Goal: Information Seeking & Learning: Learn about a topic

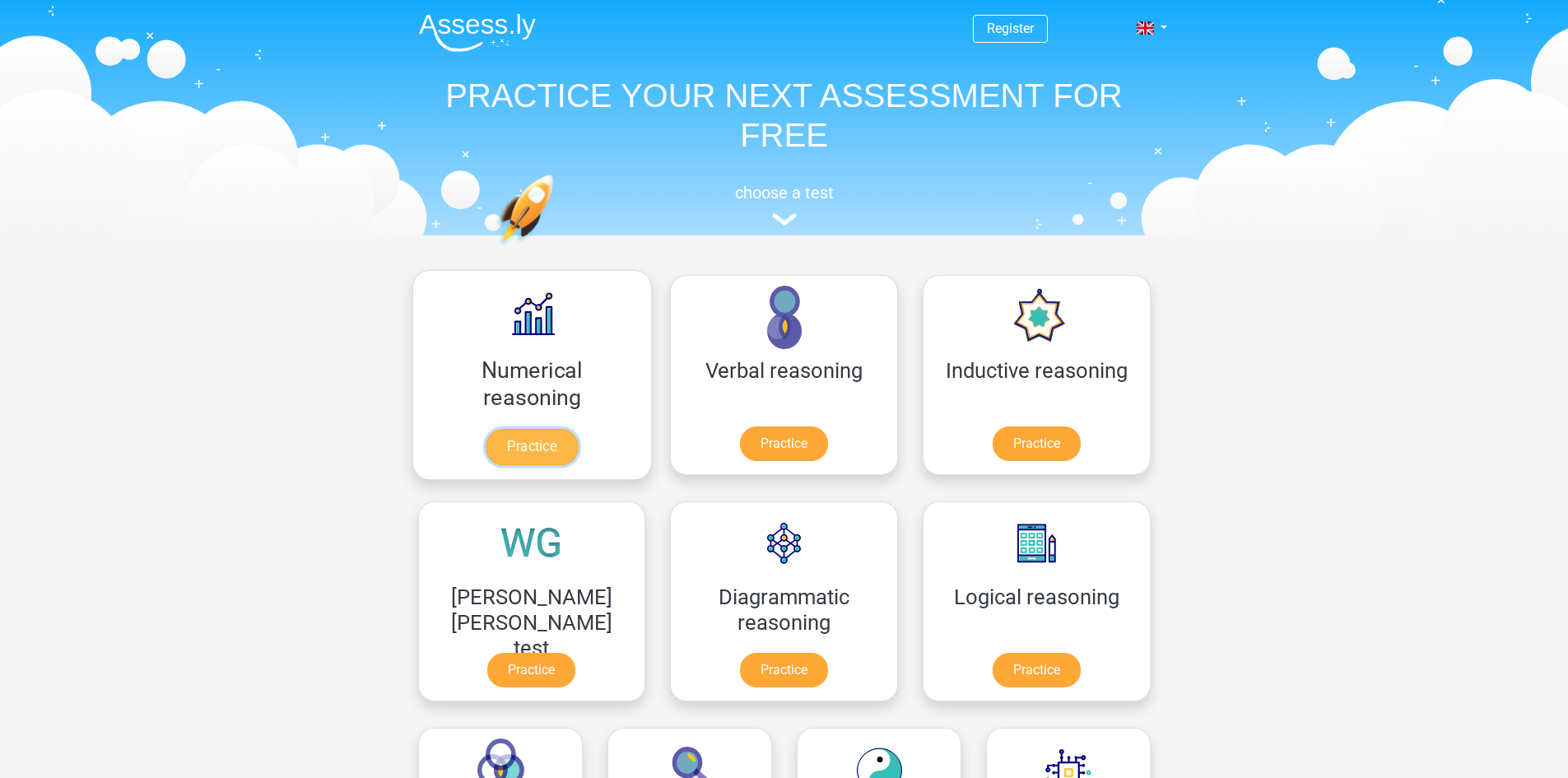
click at [500, 454] on link "Practice" at bounding box center [531, 447] width 92 height 37
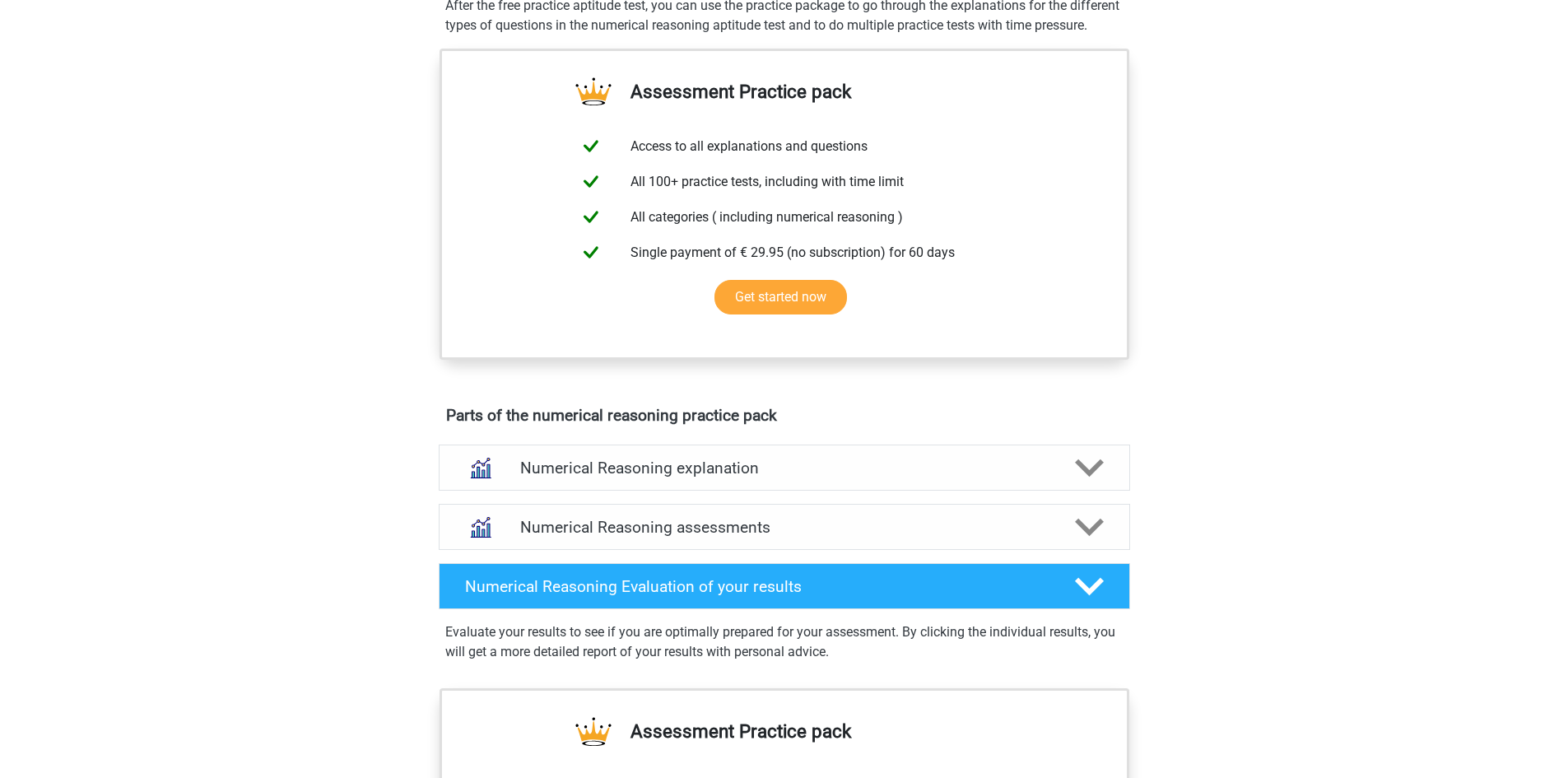
scroll to position [576, 0]
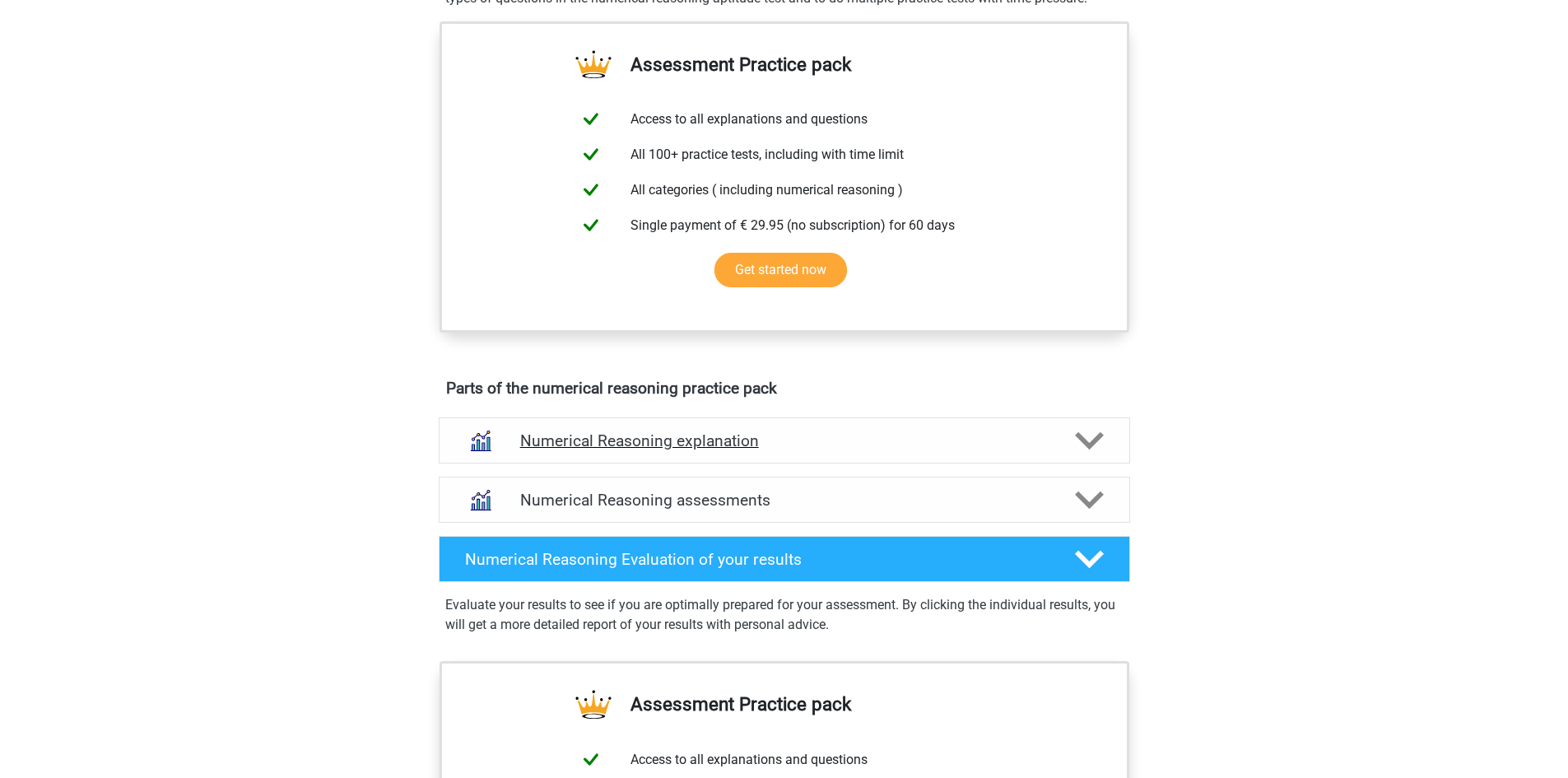
click at [1090, 451] on polygon at bounding box center [1089, 441] width 29 height 18
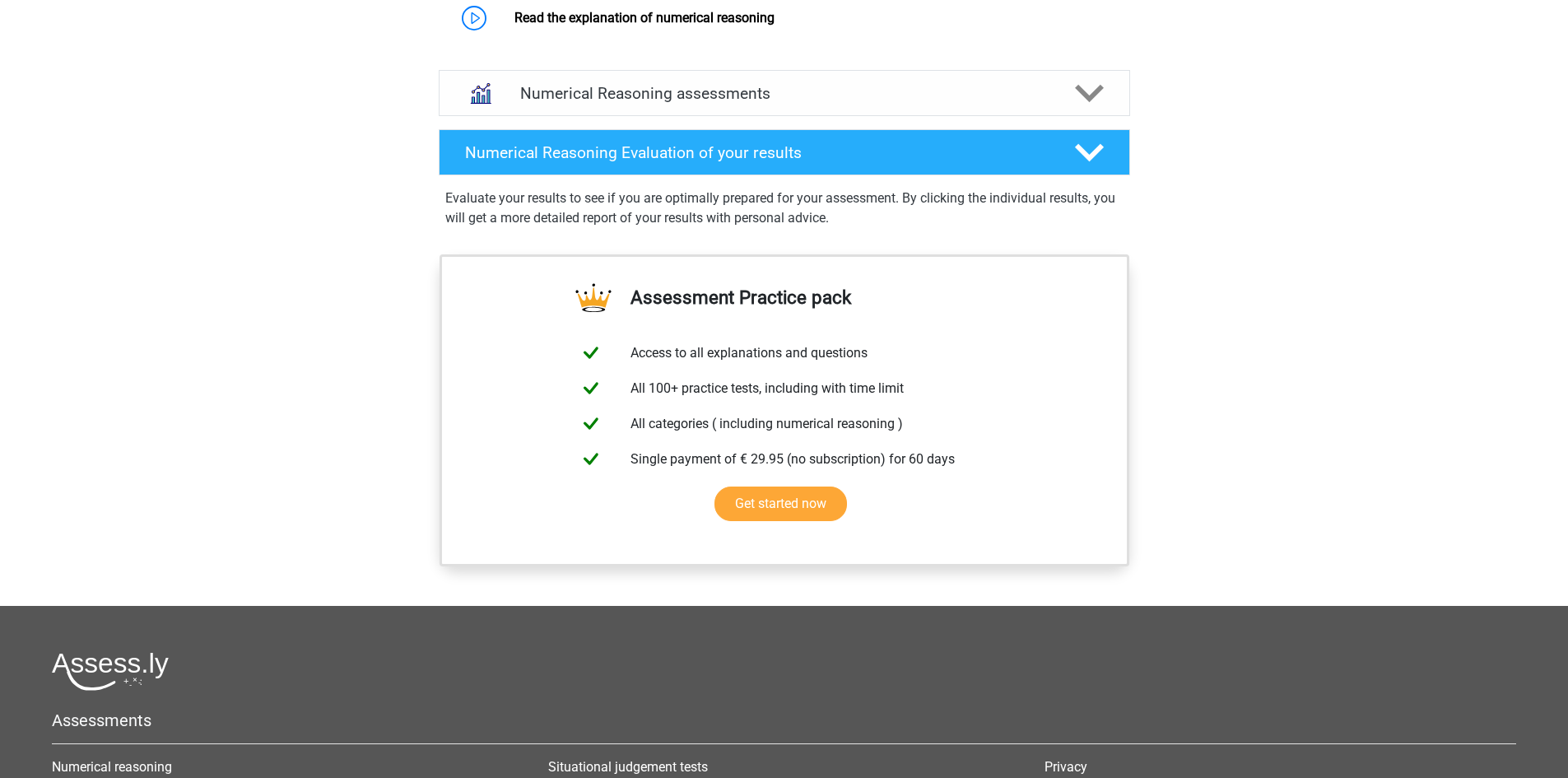
scroll to position [1153, 0]
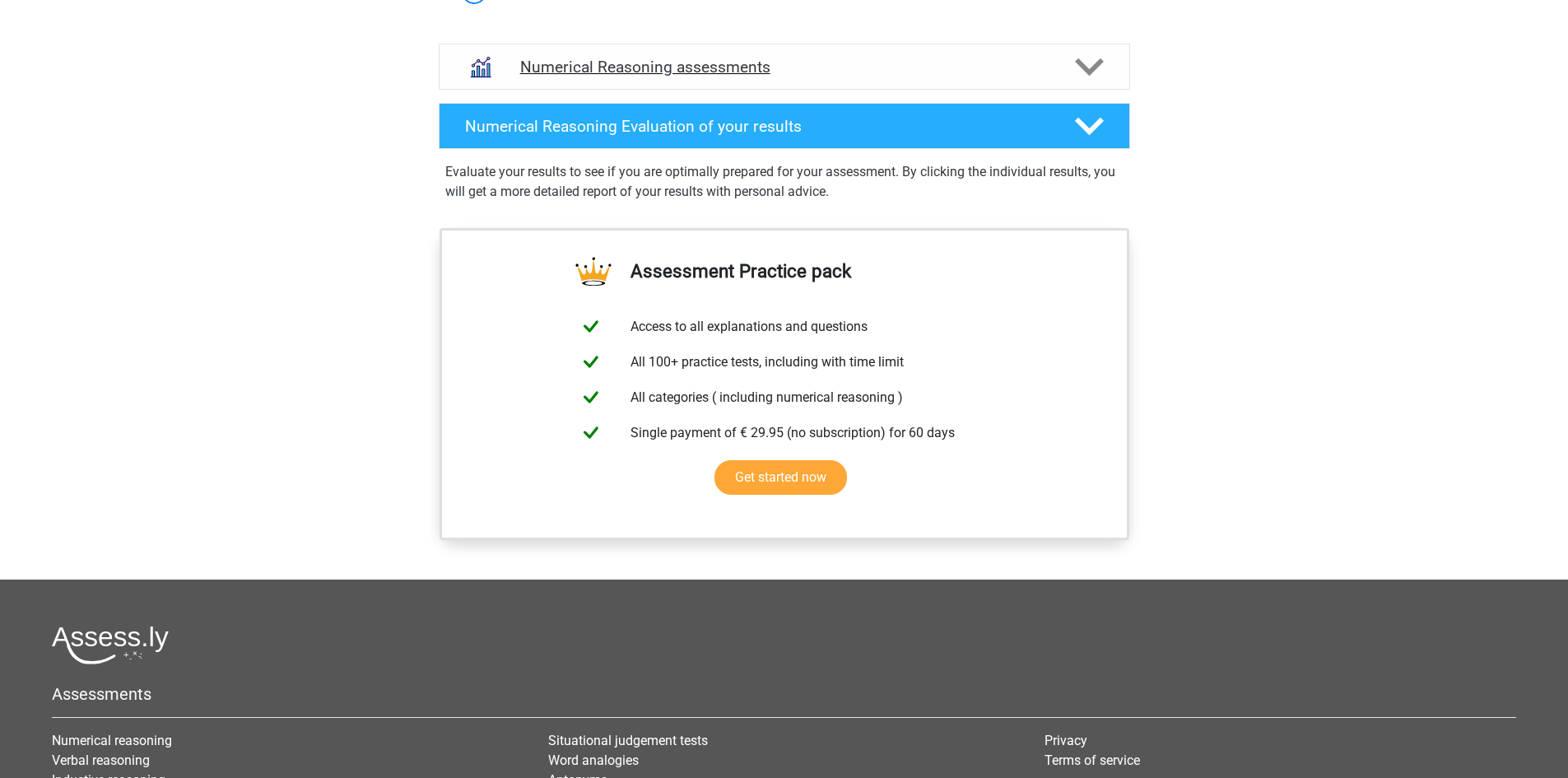
click at [1093, 81] on icon at bounding box center [1089, 66] width 29 height 29
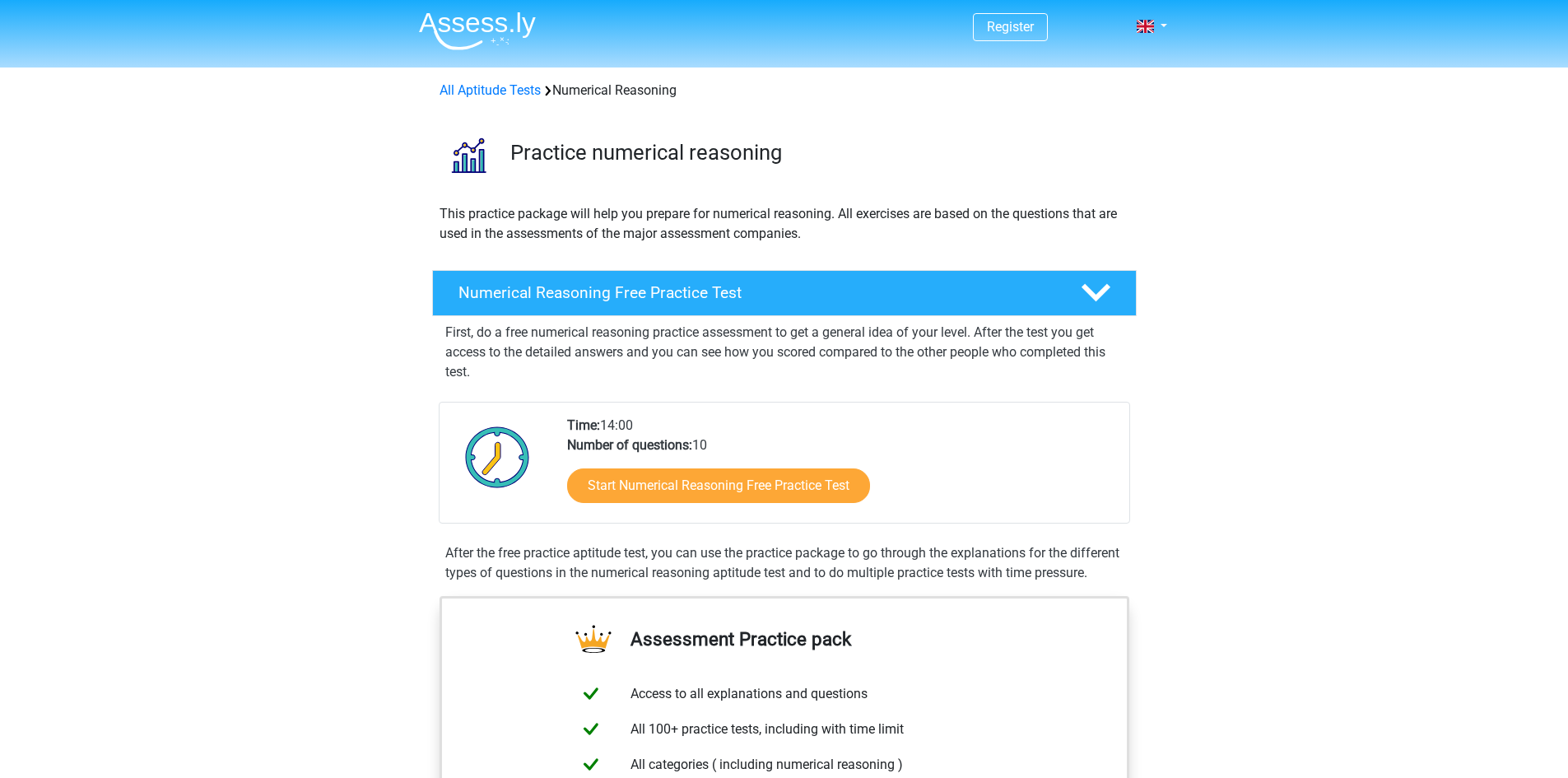
scroll to position [0, 0]
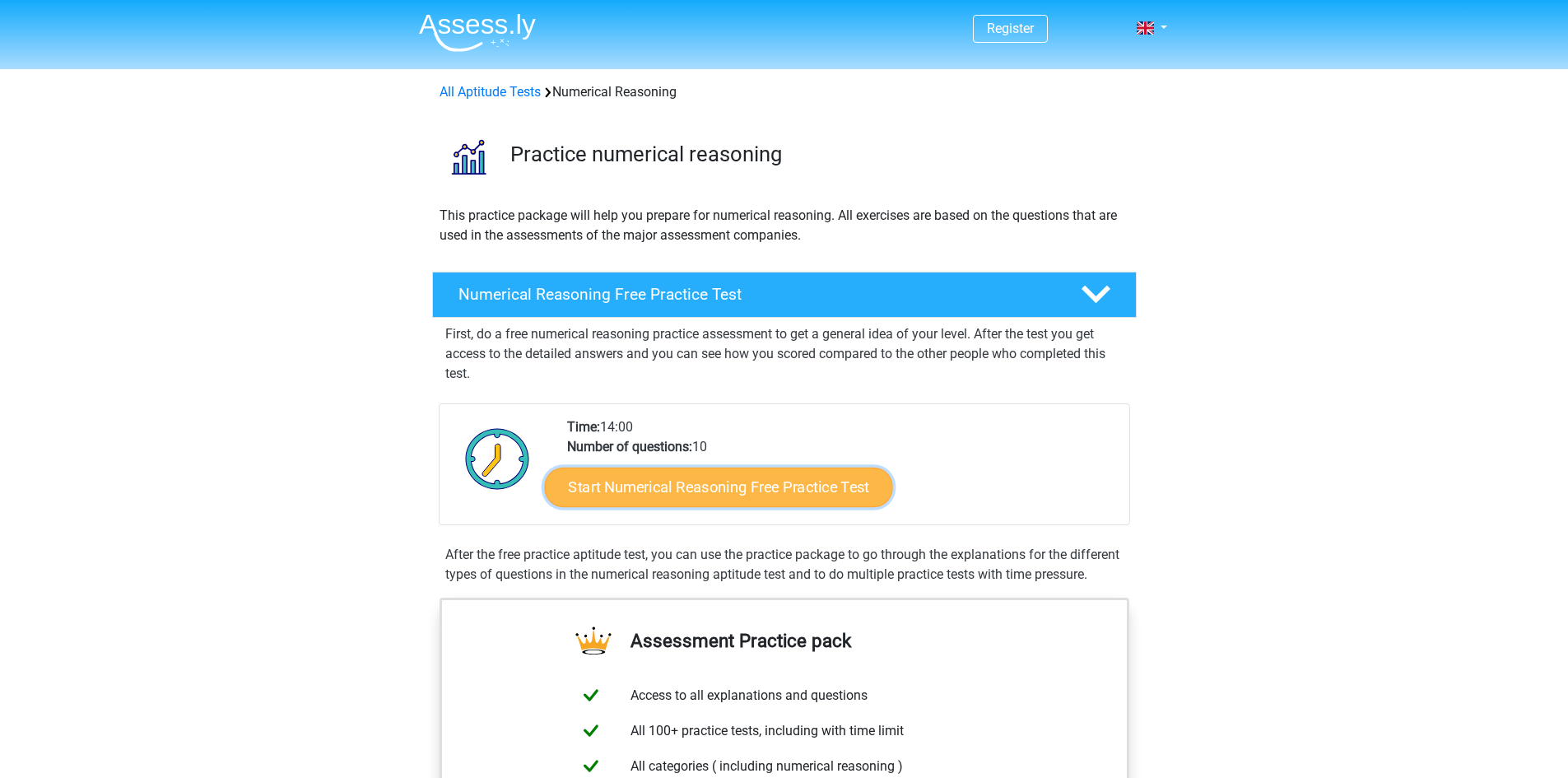
click at [805, 494] on link "Start Numerical Reasoning Free Practice Test" at bounding box center [718, 486] width 348 height 40
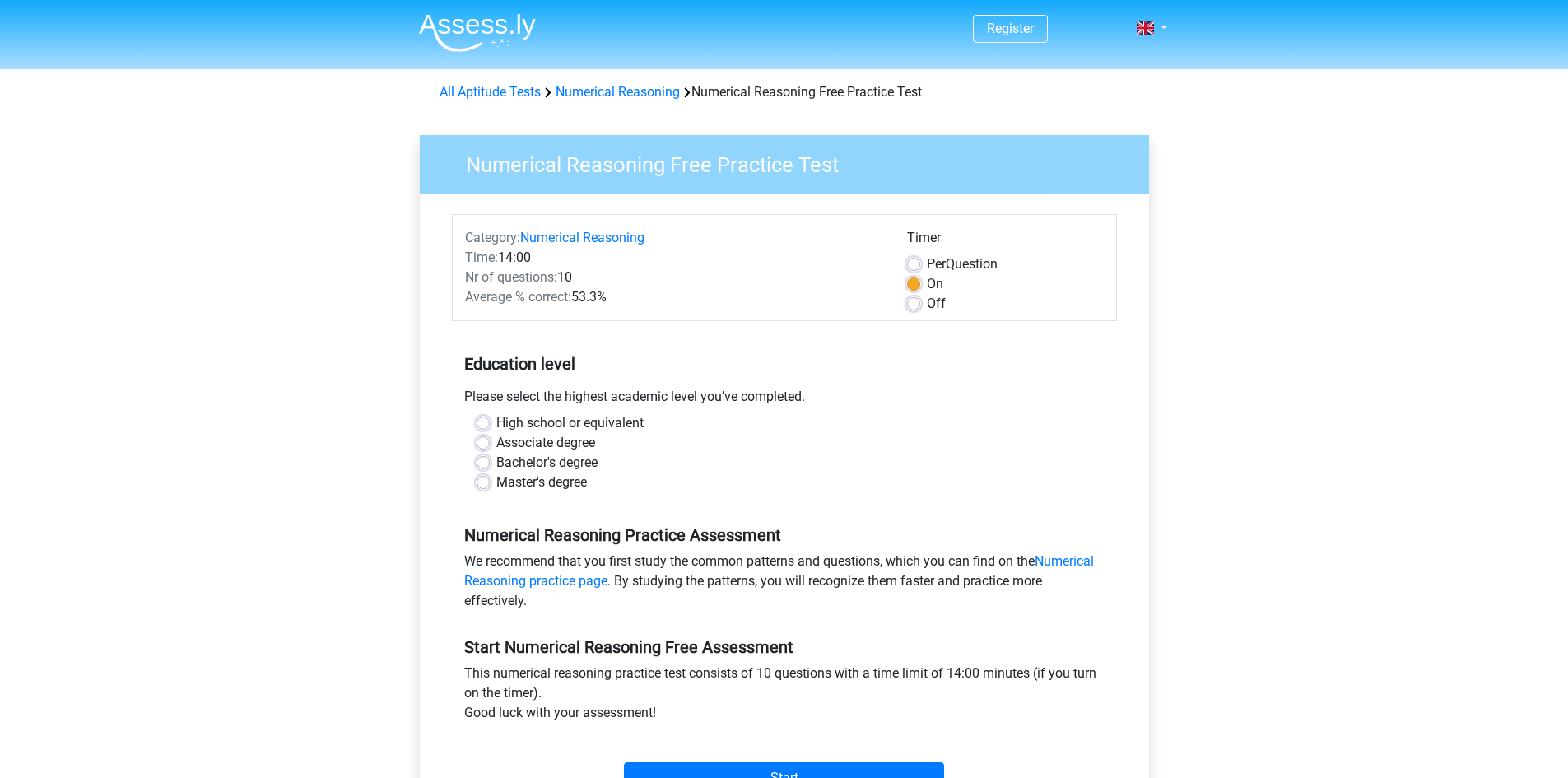
click at [927, 302] on label "Off" at bounding box center [936, 303] width 19 height 20
click at [912, 302] on input "Off" at bounding box center [913, 302] width 13 height 17
radio input "true"
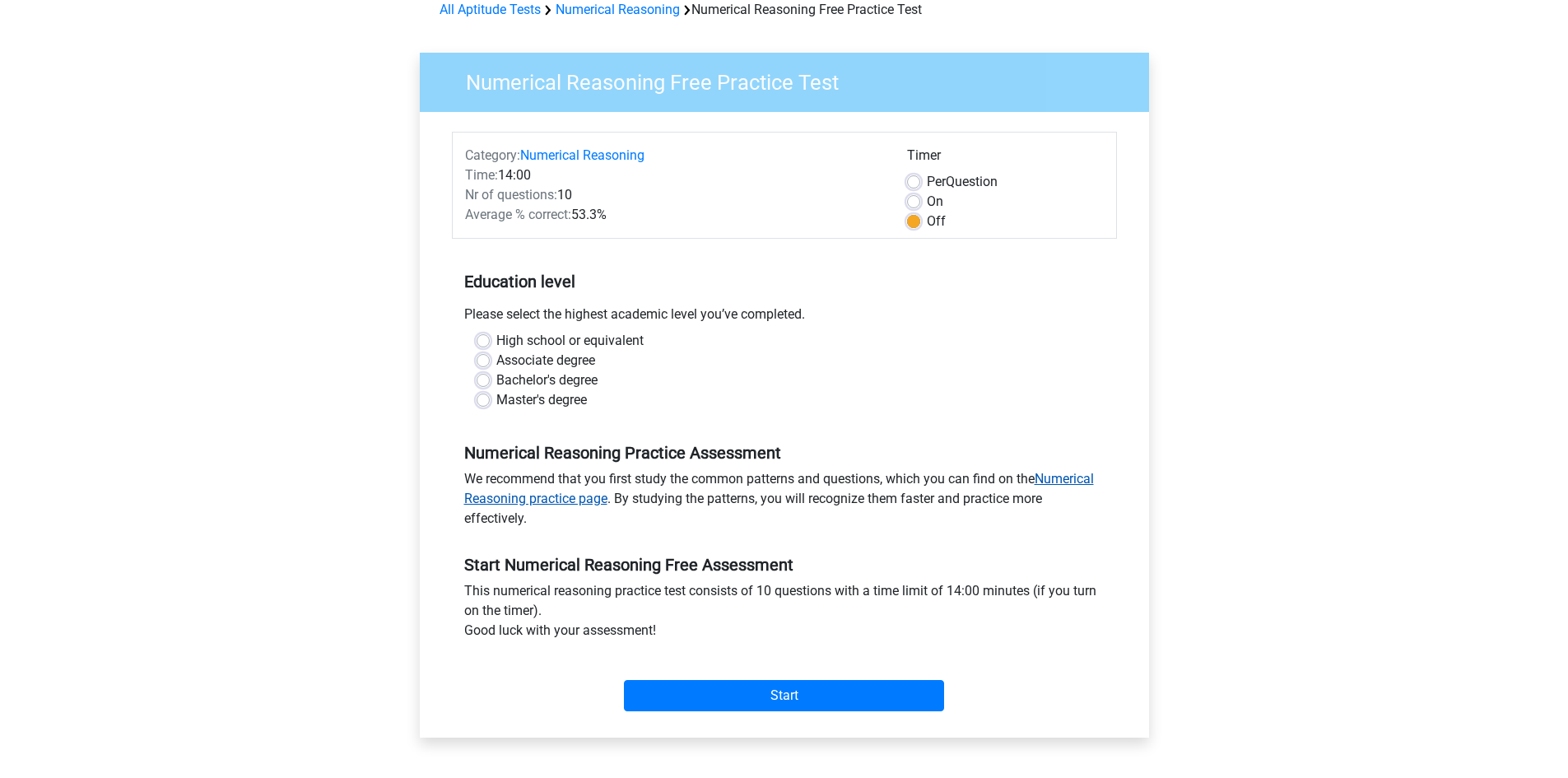
click at [1044, 478] on link "Numerical Reasoning practice page" at bounding box center [779, 488] width 629 height 36
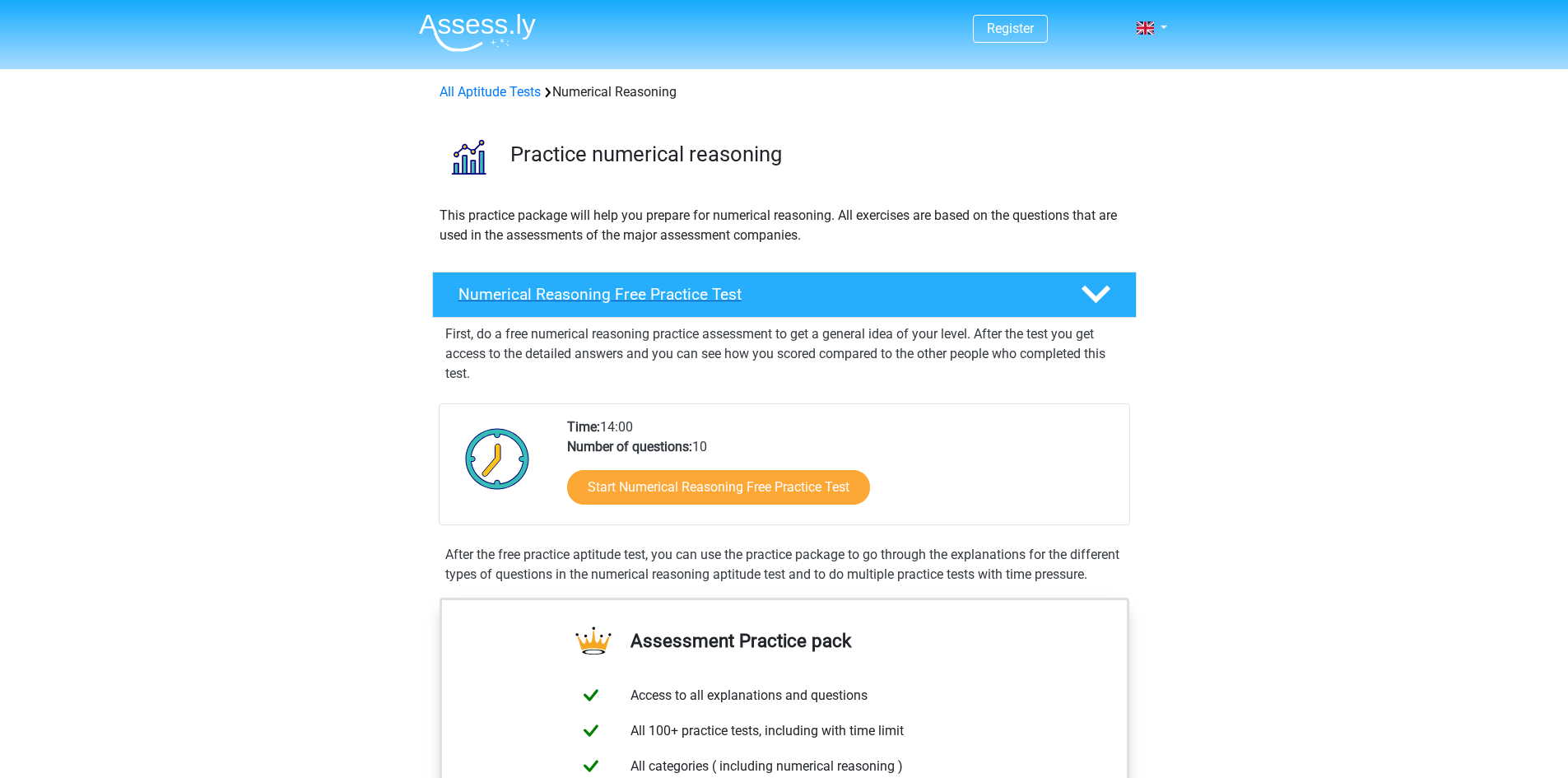
click at [795, 303] on h4 "Numerical Reasoning Free Practice Test" at bounding box center [756, 294] width 596 height 19
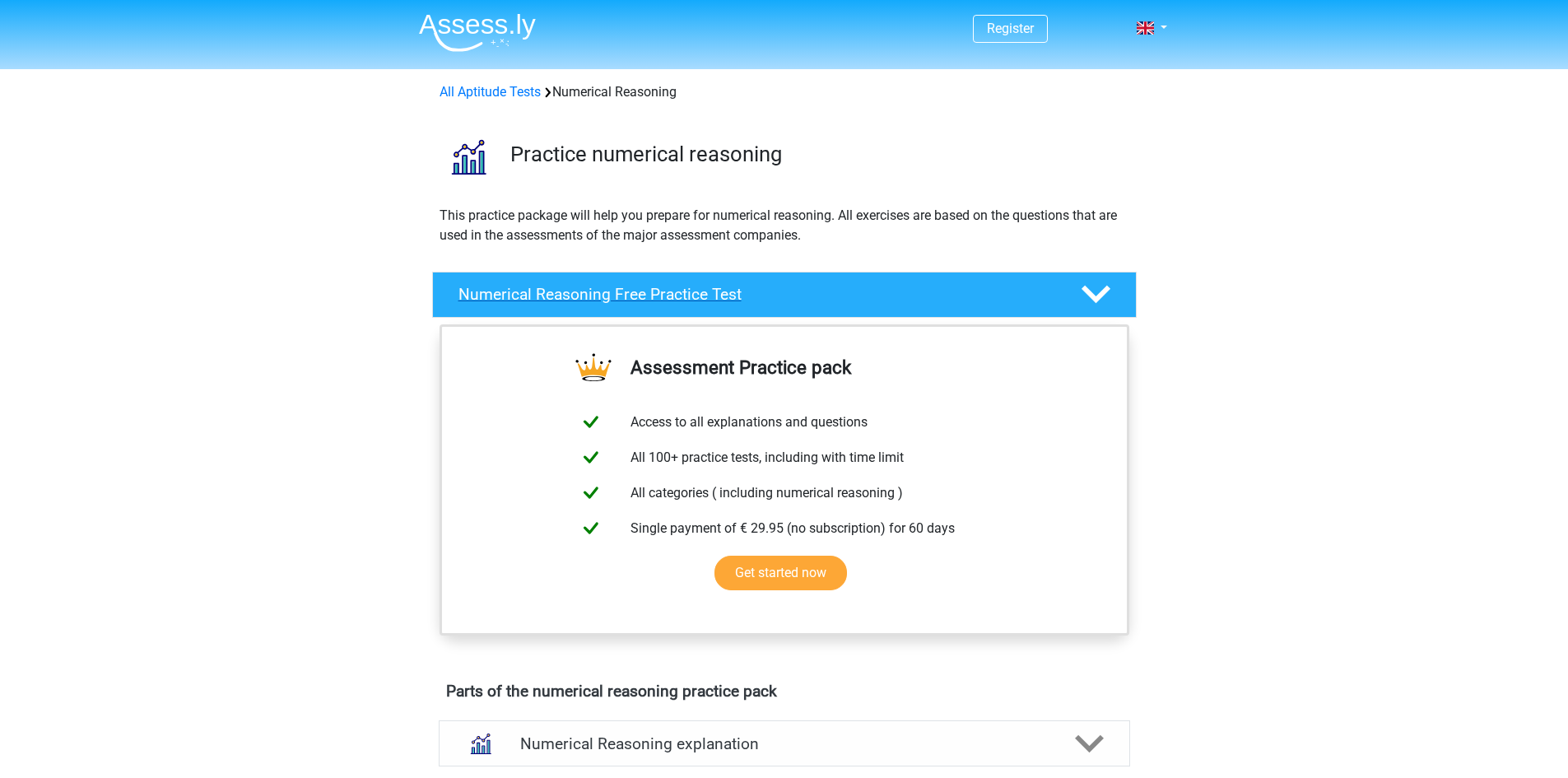
click at [1092, 294] on icon at bounding box center [1096, 294] width 29 height 29
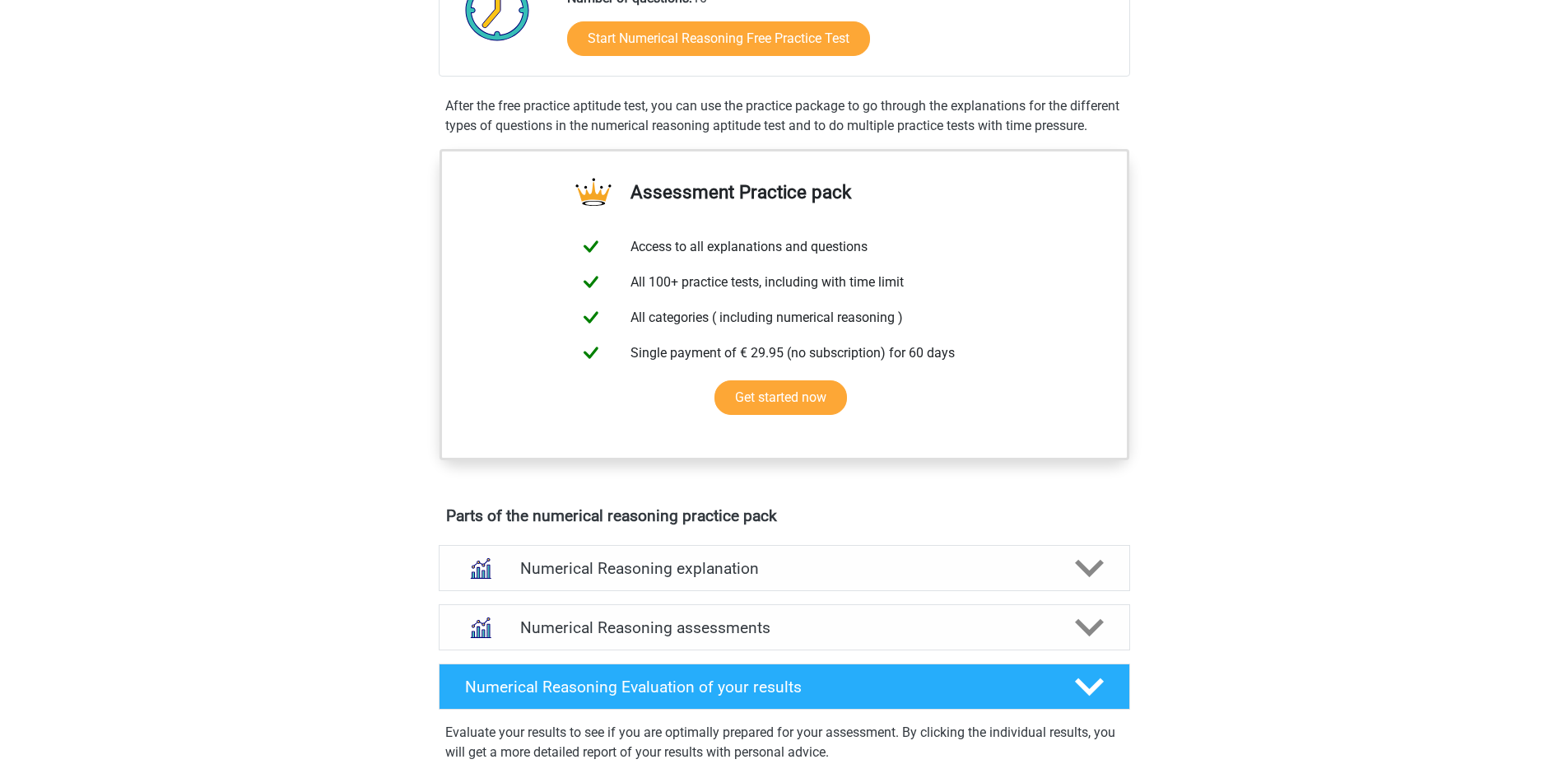
scroll to position [165, 0]
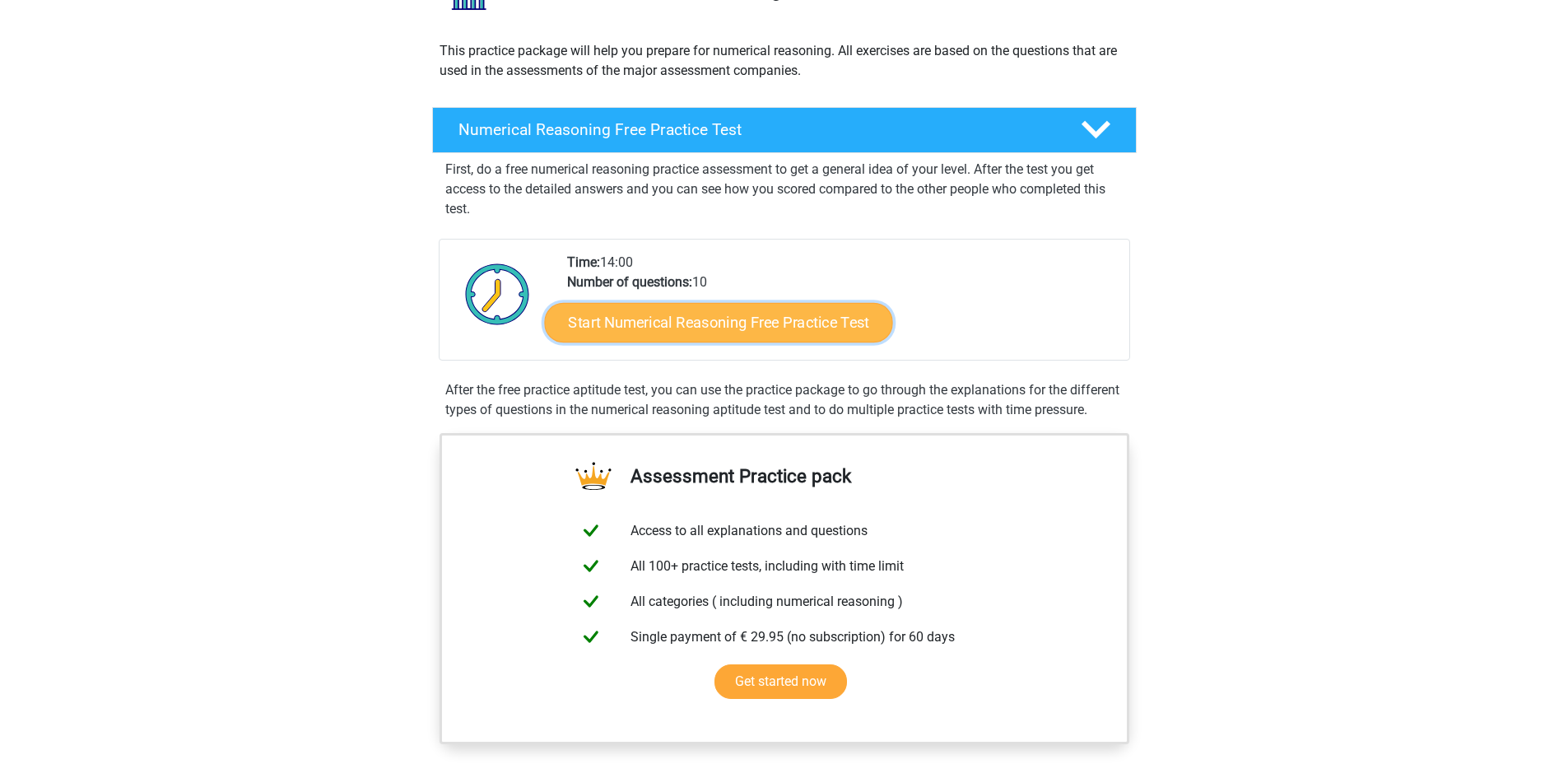
click at [839, 330] on link "Start Numerical Reasoning Free Practice Test" at bounding box center [718, 322] width 348 height 40
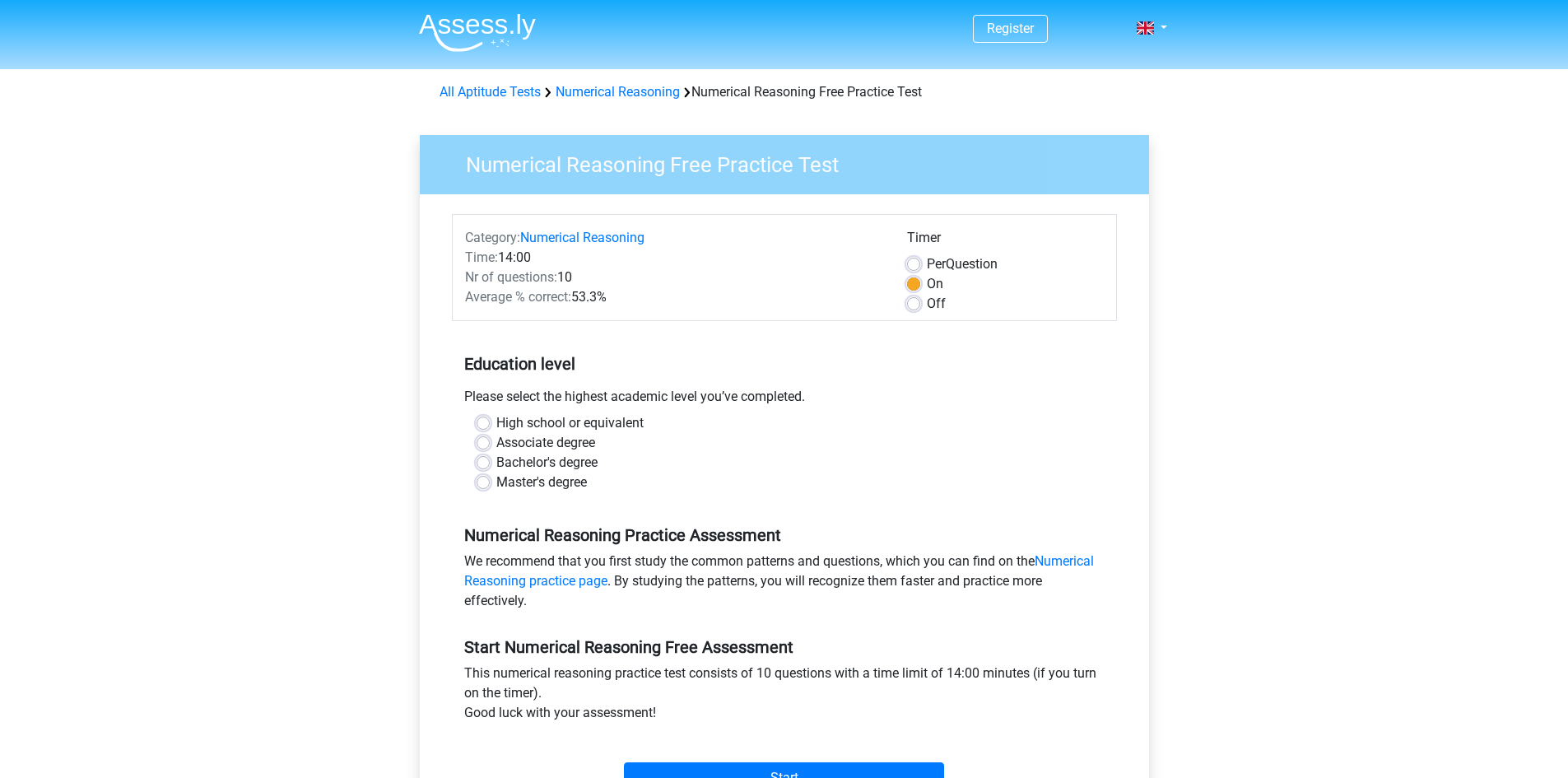
click at [927, 299] on label "Off" at bounding box center [936, 303] width 19 height 20
click at [908, 299] on input "Off" at bounding box center [913, 302] width 13 height 17
radio input "true"
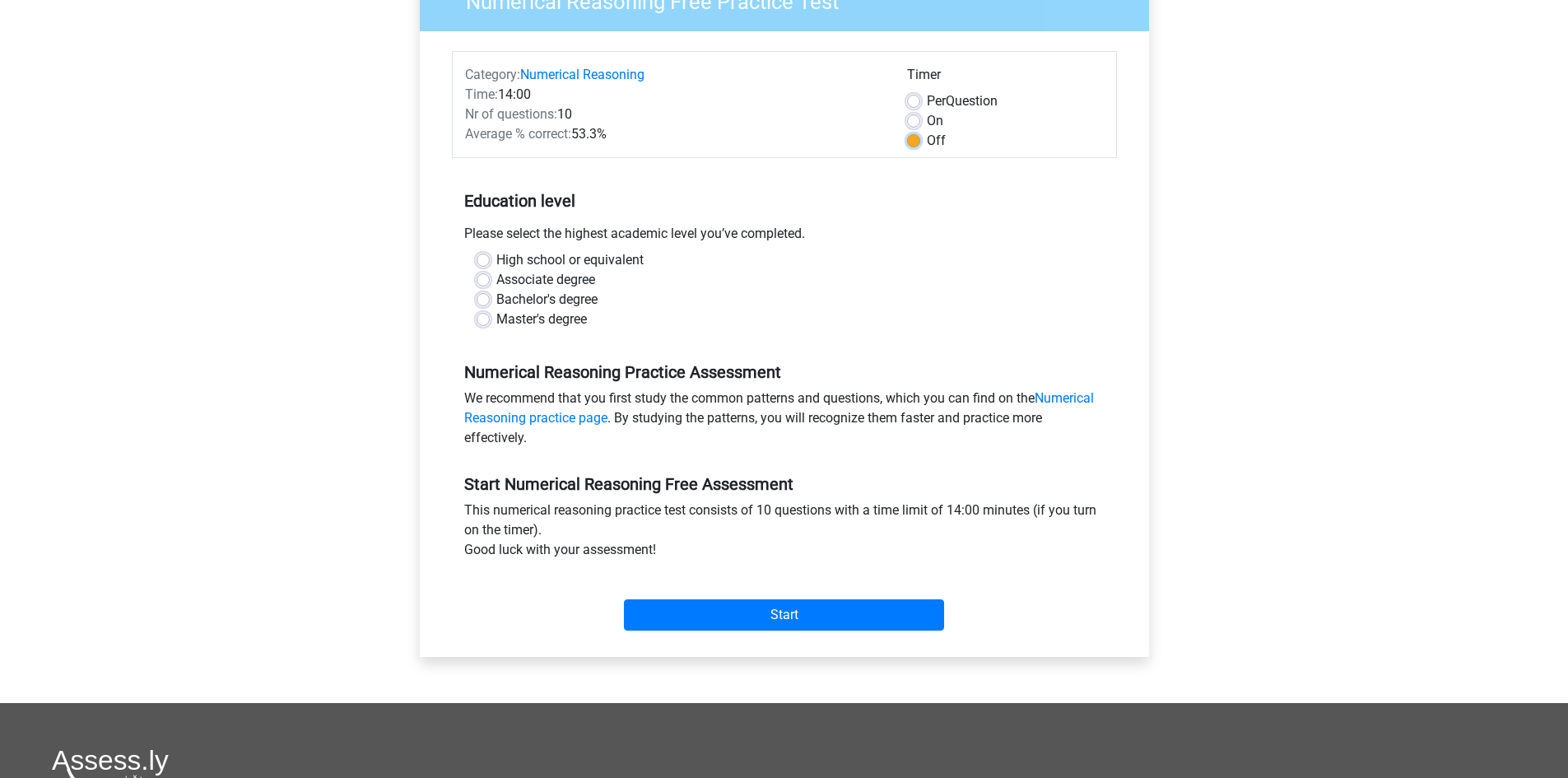
scroll to position [165, 0]
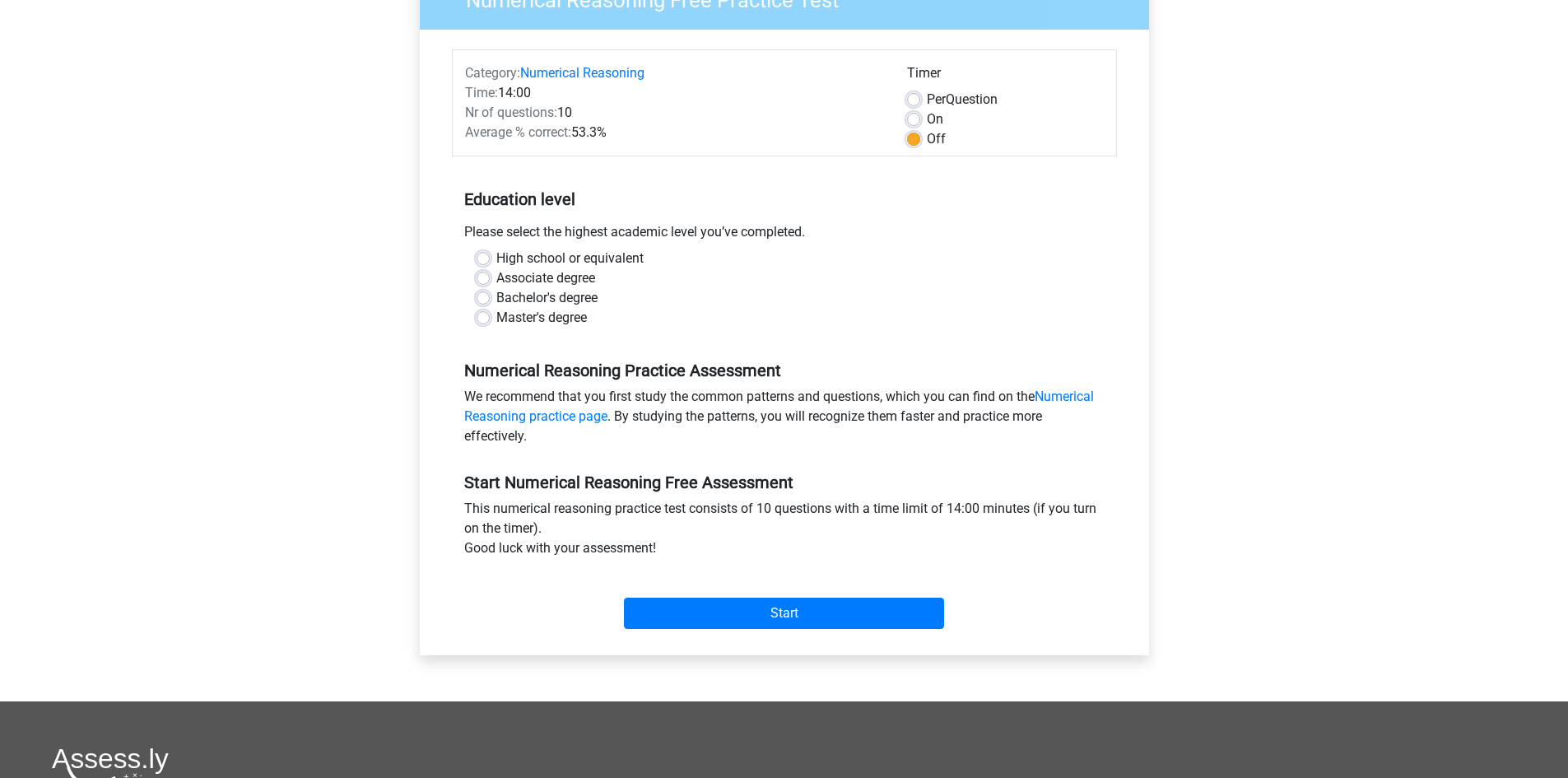
click at [496, 299] on label "Bachelor's degree" at bounding box center [546, 299] width 101 height 20
click at [484, 299] on input "Bachelor's degree" at bounding box center [482, 297] width 13 height 17
radio input "true"
click at [758, 614] on input "Start" at bounding box center [784, 614] width 320 height 32
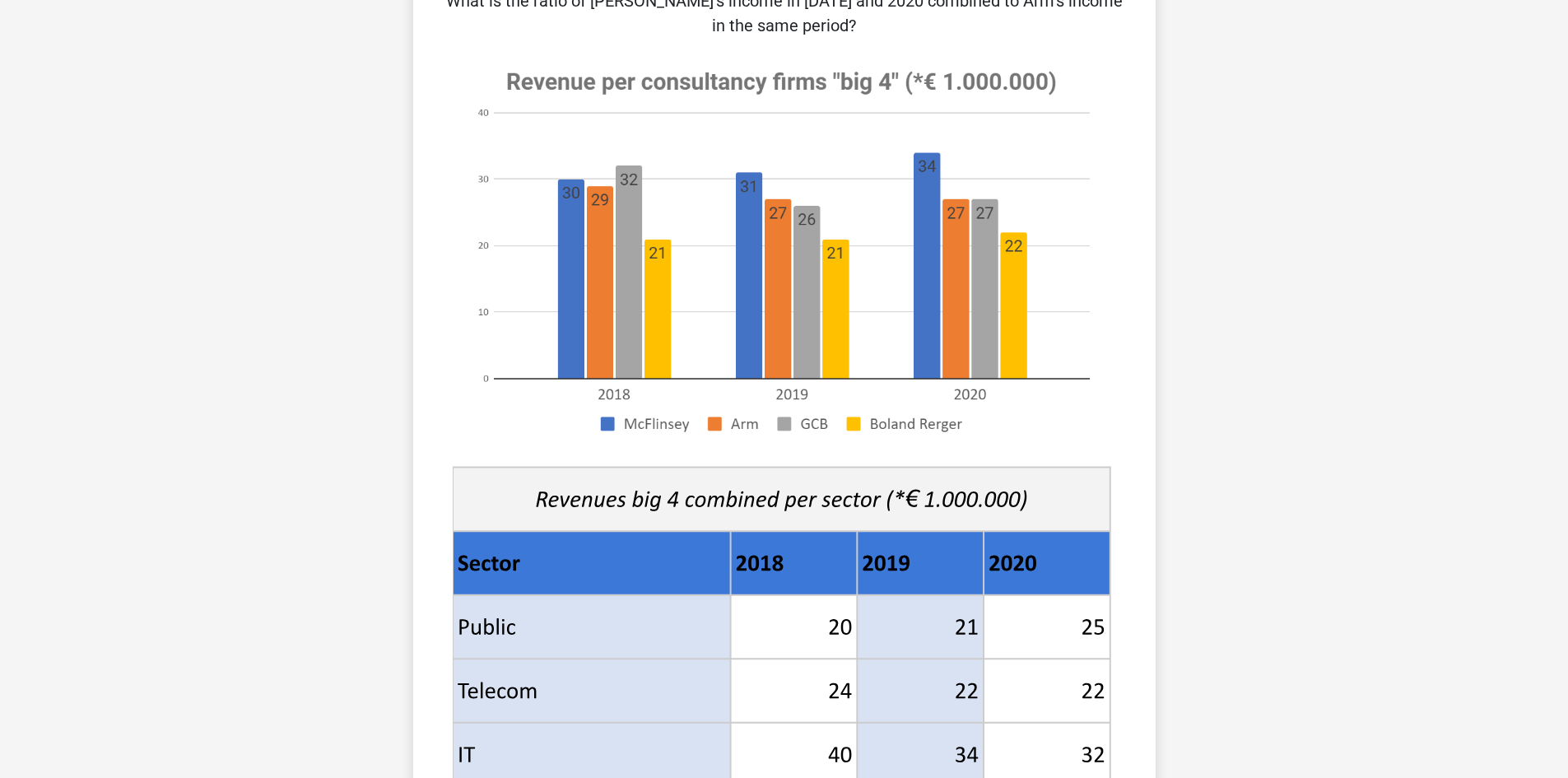
scroll to position [165, 0]
